Goal: Information Seeking & Learning: Learn about a topic

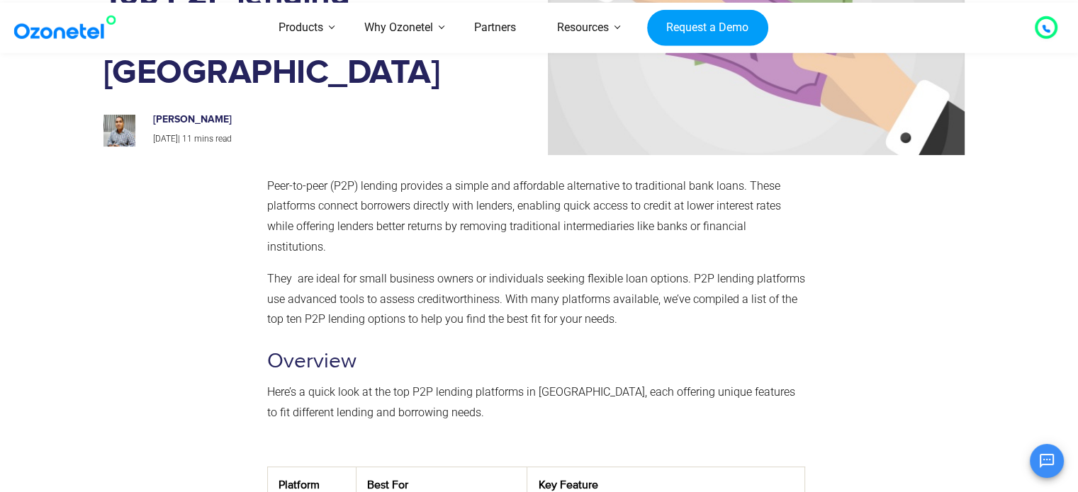
scroll to position [156, 0]
click at [424, 308] on p "They are ideal for small business owners or individuals seeking flexible loan o…" at bounding box center [536, 298] width 538 height 61
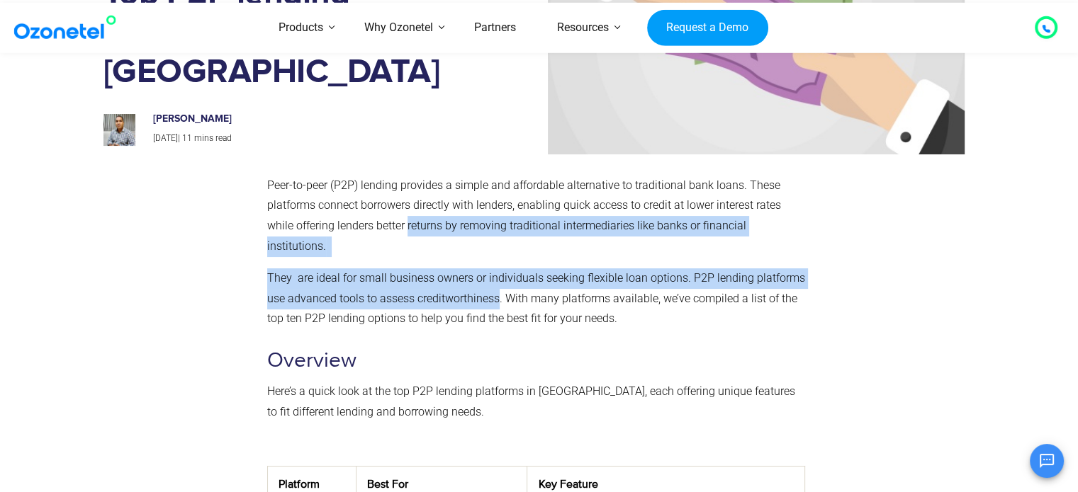
drag, startPoint x: 424, startPoint y: 308, endPoint x: 425, endPoint y: 234, distance: 73.7
click at [425, 234] on p "Peer-to-peer (P2P) lending provides a simple and affordable alternative to trad…" at bounding box center [536, 216] width 538 height 81
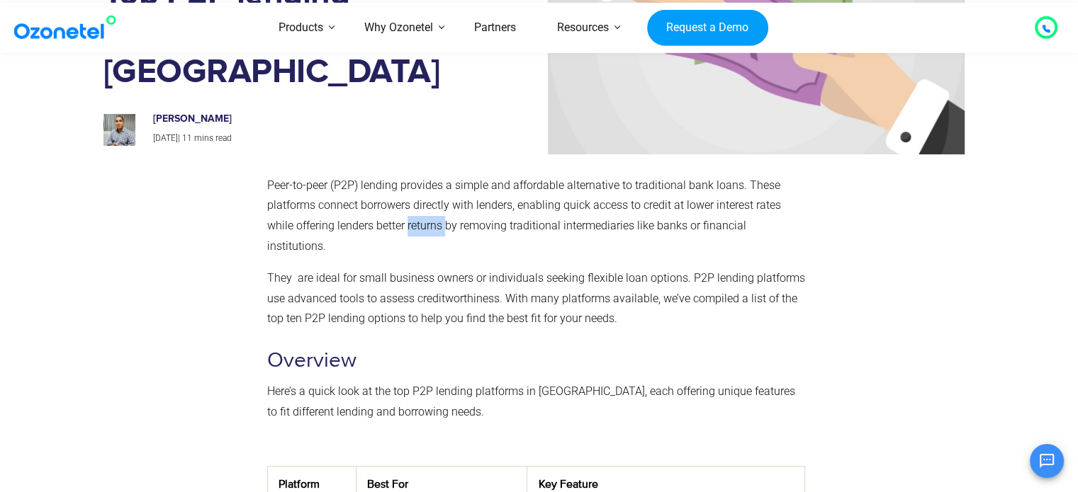
click at [425, 234] on p "Peer-to-peer (P2P) lending provides a simple and affordable alternative to trad…" at bounding box center [536, 216] width 538 height 81
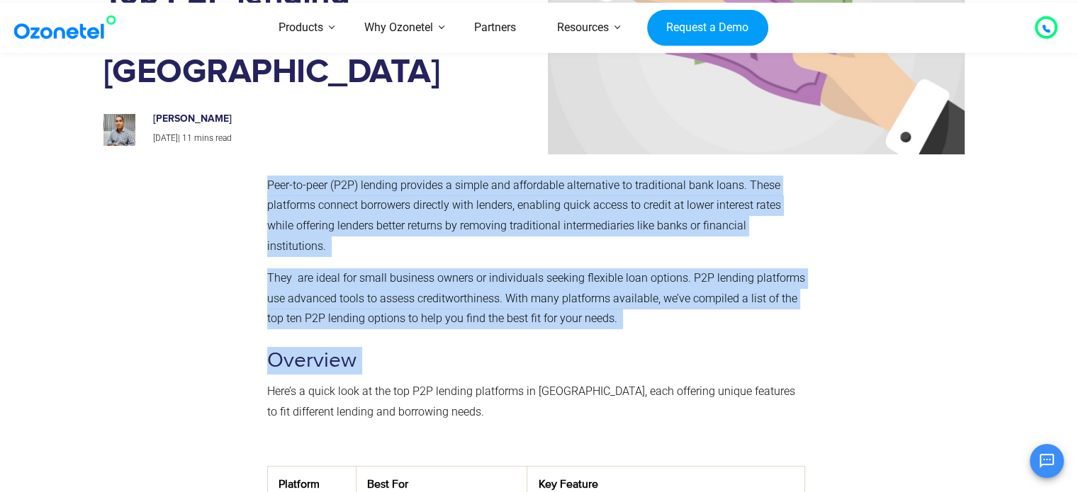
drag, startPoint x: 425, startPoint y: 234, endPoint x: 421, endPoint y: 359, distance: 124.8
click at [421, 359] on h3 "Overview" at bounding box center [536, 361] width 538 height 28
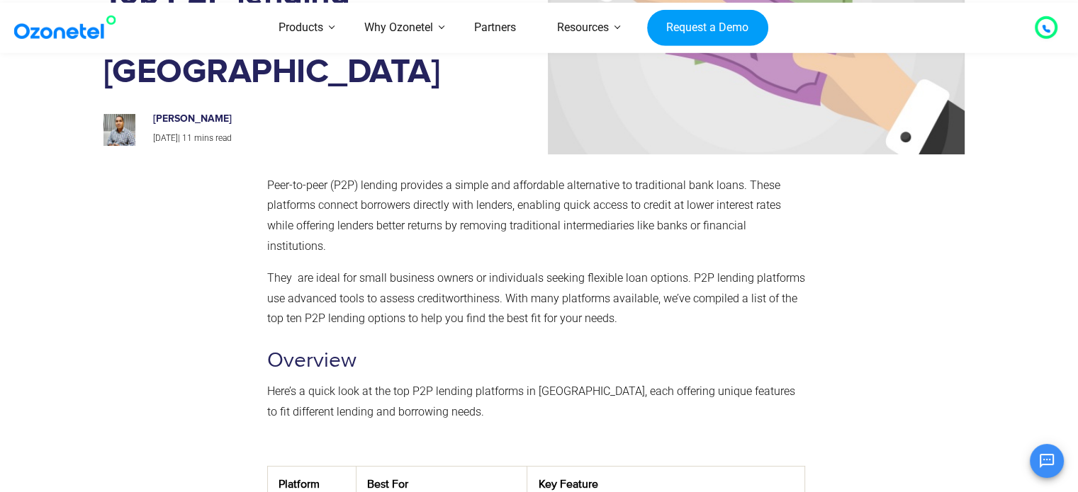
scroll to position [331, 0]
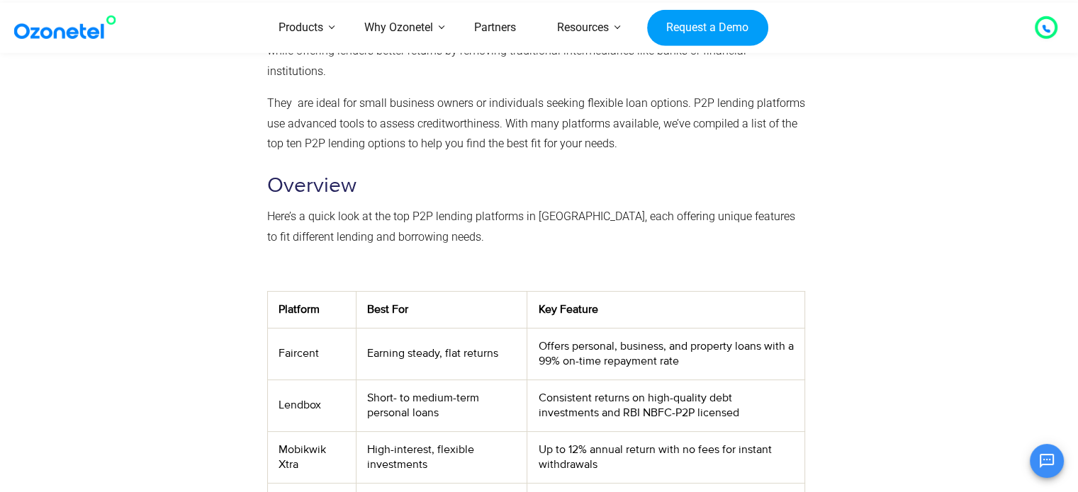
click at [426, 346] on td "Earning steady, flat returns" at bounding box center [441, 354] width 171 height 52
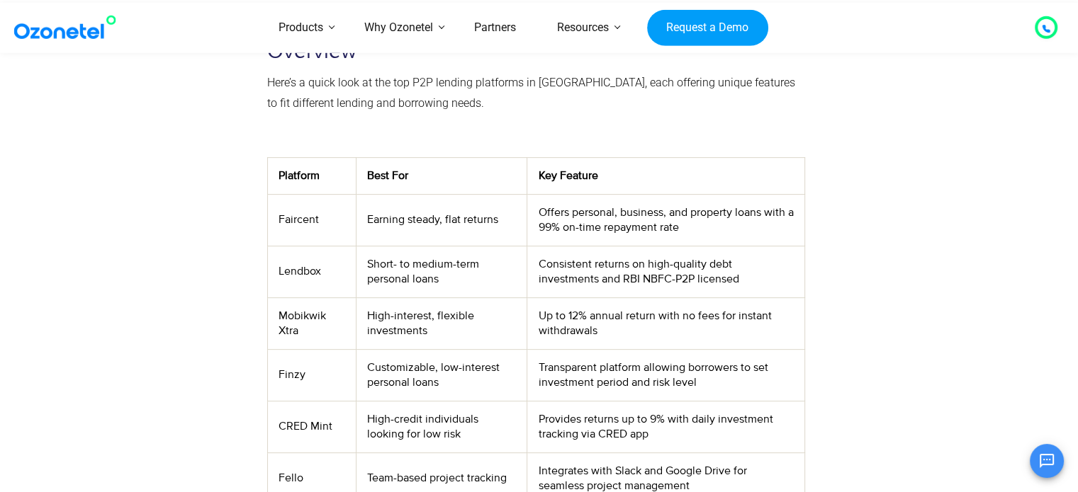
click at [521, 223] on td "Earning steady, flat returns" at bounding box center [441, 220] width 171 height 52
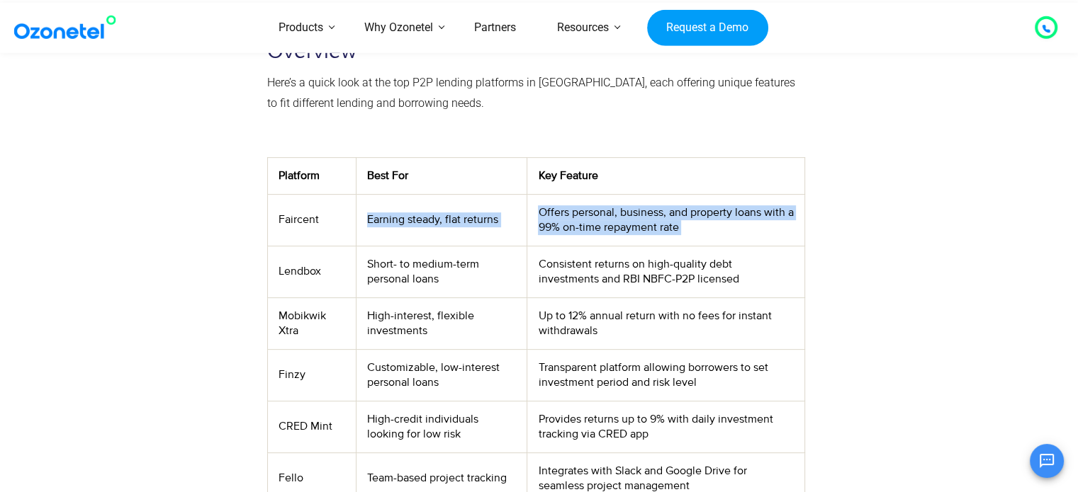
drag, startPoint x: 521, startPoint y: 223, endPoint x: 575, endPoint y: 217, distance: 53.4
click at [575, 217] on tr "Faircent Earning steady, flat returns Offers personal, business, and property l…" at bounding box center [535, 220] width 537 height 52
click at [575, 217] on td "Offers personal, business, and property loans with a 99% on-time repayment rate" at bounding box center [665, 220] width 277 height 52
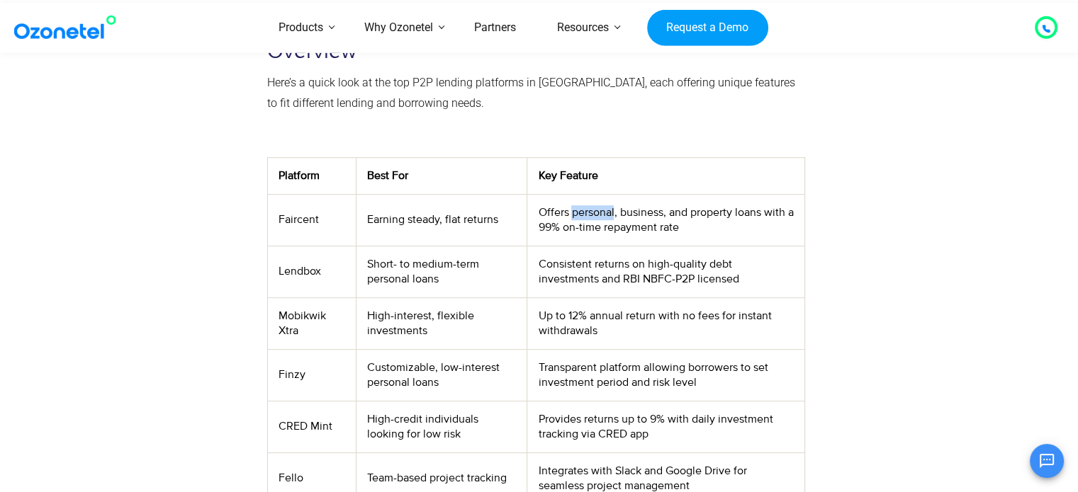
click at [575, 217] on td "Offers personal, business, and property loans with a 99% on-time repayment rate" at bounding box center [665, 220] width 277 height 52
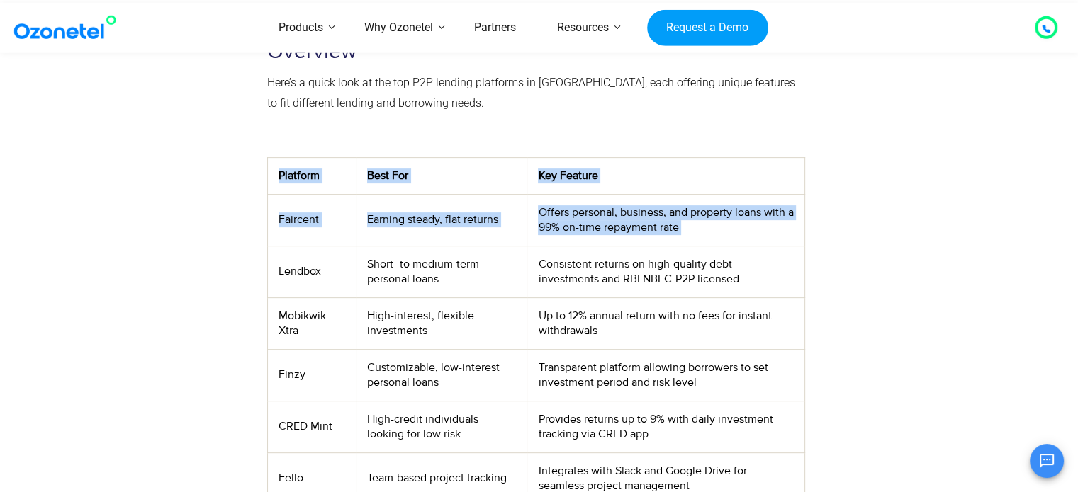
drag, startPoint x: 575, startPoint y: 217, endPoint x: 324, endPoint y: 183, distance: 253.1
click at [324, 183] on tbody "Platform Best For Key Feature Faircent Earning steady, flat returns Offers pers…" at bounding box center [535, 434] width 537 height 554
click at [324, 183] on th "Platform" at bounding box center [311, 175] width 89 height 37
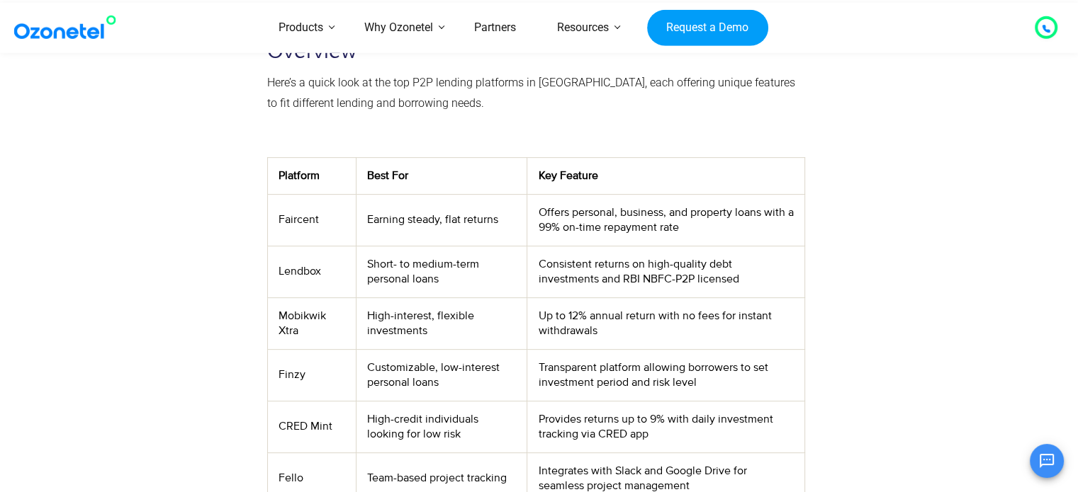
click at [324, 183] on th "Platform" at bounding box center [311, 175] width 89 height 37
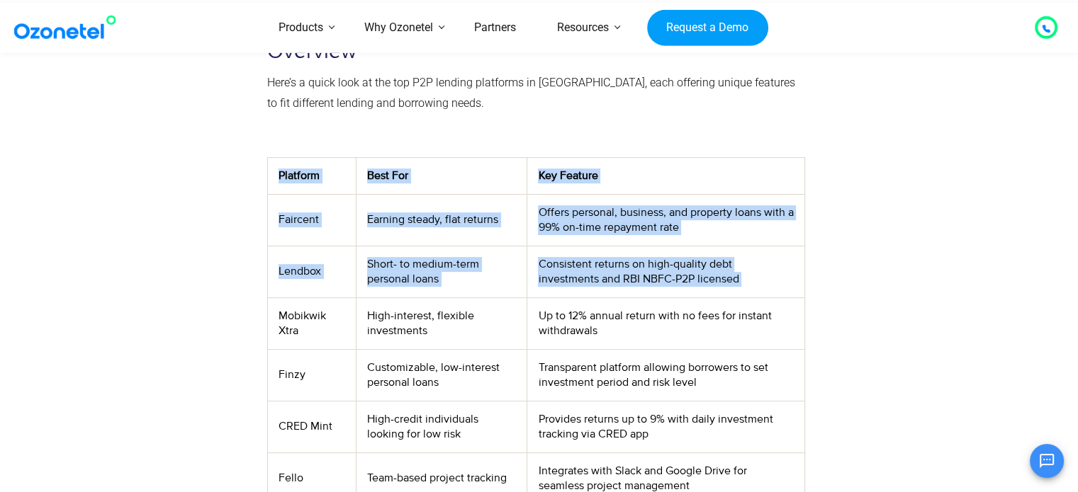
drag, startPoint x: 324, startPoint y: 183, endPoint x: 641, endPoint y: 267, distance: 328.2
click at [641, 267] on tbody "Platform Best For Key Feature Faircent Earning steady, flat returns Offers pers…" at bounding box center [535, 434] width 537 height 554
click at [641, 267] on td "Consistent returns on high-quality debt investments and RBI NBFC-P2P licensed" at bounding box center [665, 272] width 277 height 52
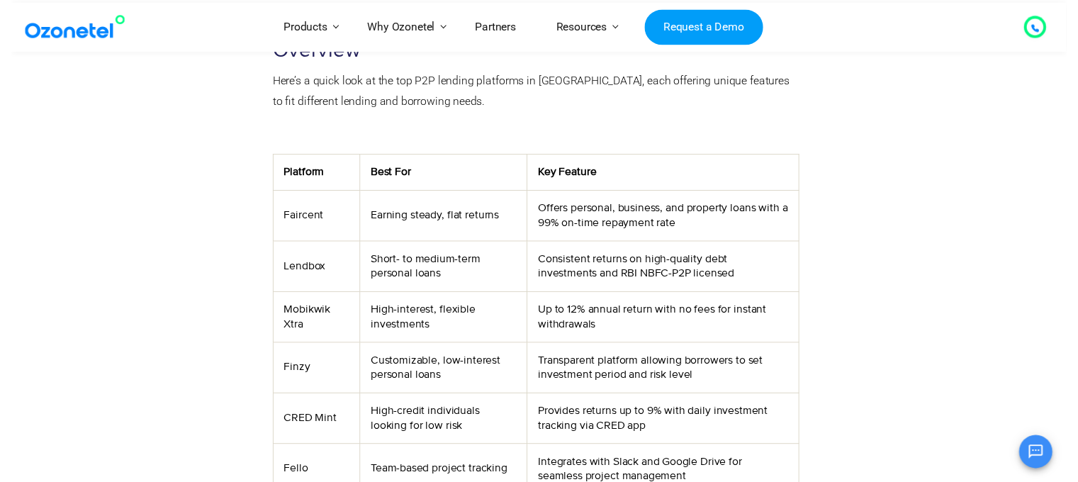
scroll to position [0, 0]
